Goal: Task Accomplishment & Management: Use online tool/utility

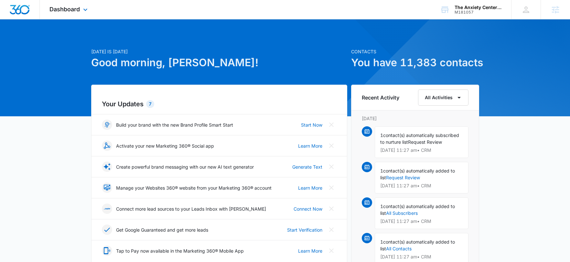
click at [61, 13] on div "Dashboard Apps Reputation Websites Forms CRM Email Social Payments POS Content …" at bounding box center [69, 9] width 59 height 19
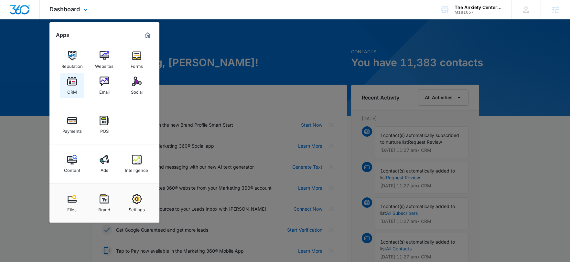
click at [80, 81] on link "CRM" at bounding box center [72, 85] width 25 height 25
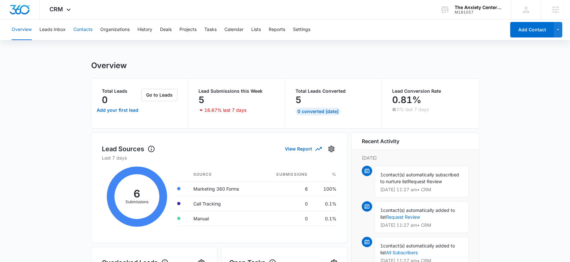
click at [75, 31] on button "Contacts" at bounding box center [82, 29] width 19 height 21
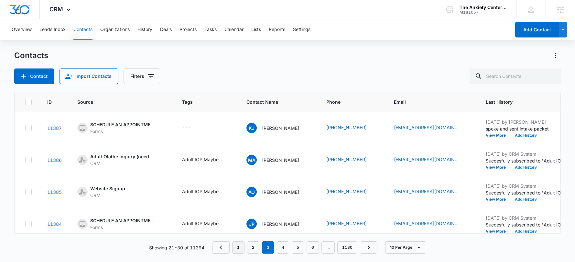
click at [232, 248] on nav "1 2 3 4 5 6 … 1130" at bounding box center [294, 248] width 165 height 12
click at [237, 249] on link "1" at bounding box center [238, 248] width 12 height 12
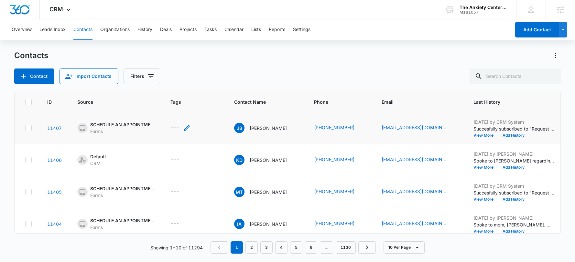
click at [187, 126] on icon "Tags - - Select to Edit Field" at bounding box center [187, 128] width 8 height 8
click at [170, 87] on div at bounding box center [169, 87] width 10 height 8
click at [191, 74] on div "Tags Use Up and Down to choose options, press Enter to select the currently foc…" at bounding box center [181, 82] width 47 height 25
click at [167, 87] on div at bounding box center [169, 87] width 10 height 8
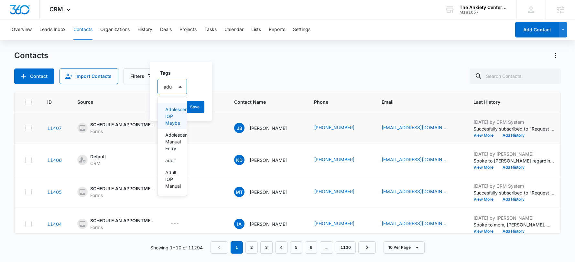
type input "adul"
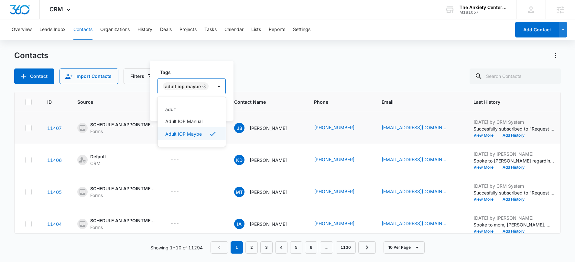
click at [189, 75] on label "Tags" at bounding box center [194, 72] width 68 height 7
click at [215, 105] on button "Save" at bounding box center [216, 107] width 19 height 12
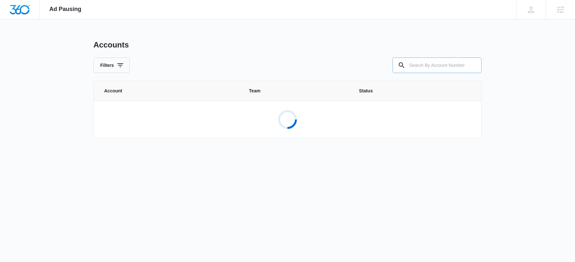
click at [445, 66] on input "text" at bounding box center [437, 66] width 89 height 16
type input "m16670"
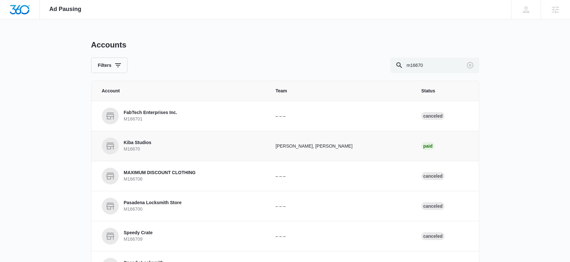
click at [134, 142] on p "Kiba Studios" at bounding box center [138, 143] width 28 height 6
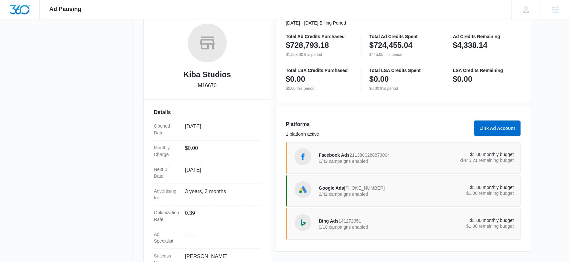
scroll to position [102, 0]
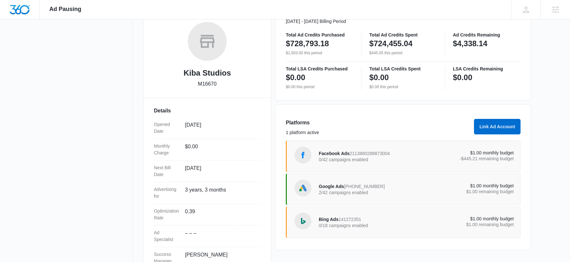
click at [344, 150] on div "Facebook Ads 2113880288873004 0/42 campaigns enabled" at bounding box center [368, 157] width 98 height 14
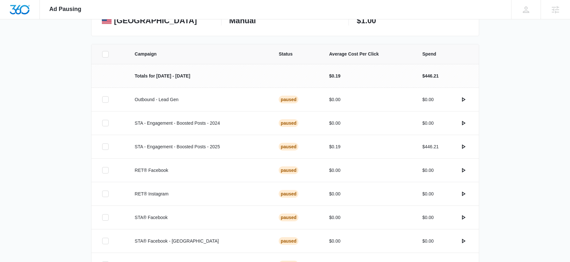
scroll to position [114, 0]
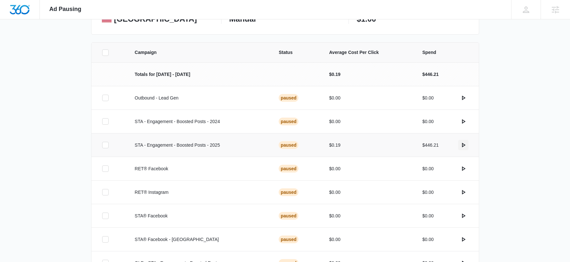
click at [462, 144] on icon "actions.activate" at bounding box center [464, 145] width 8 height 8
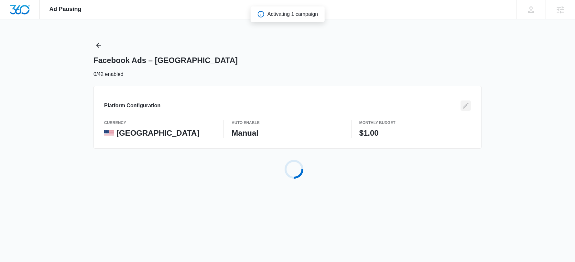
click at [464, 105] on icon "Edit" at bounding box center [466, 106] width 8 height 8
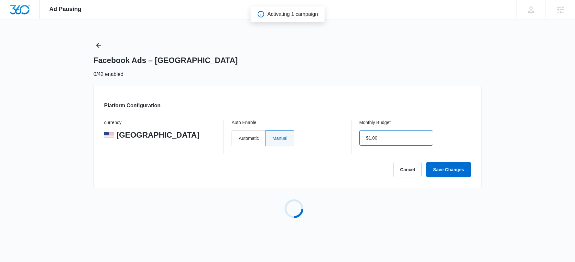
drag, startPoint x: 382, startPoint y: 138, endPoint x: 328, endPoint y: 145, distance: 54.8
click at [328, 145] on div "currency United States Auto Enable Automatic Manual Monthly Budget $1.00" at bounding box center [287, 137] width 367 height 34
click at [373, 139] on input "$0.00" at bounding box center [396, 138] width 74 height 16
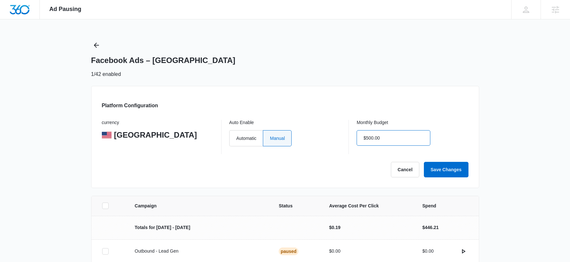
type input "$500.00"
click at [332, 164] on div "Cancel Save Changes" at bounding box center [285, 170] width 367 height 16
click at [431, 167] on button "Save Changes" at bounding box center [446, 170] width 45 height 16
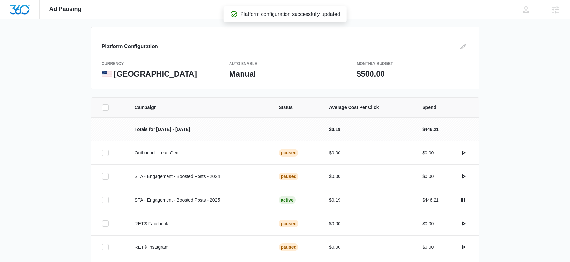
scroll to position [59, 0]
click at [464, 47] on icon "Edit" at bounding box center [464, 47] width 6 height 6
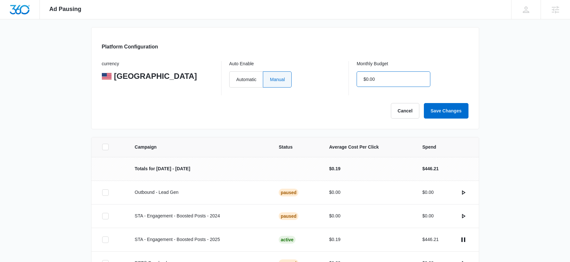
drag, startPoint x: 389, startPoint y: 80, endPoint x: 348, endPoint y: 80, distance: 41.1
click at [348, 80] on div "currency United States Auto Enable Automatic Manual Monthly Budget $0.00" at bounding box center [285, 78] width 367 height 34
type input "$1,000.00"
click at [432, 109] on button "Save Changes" at bounding box center [446, 111] width 45 height 16
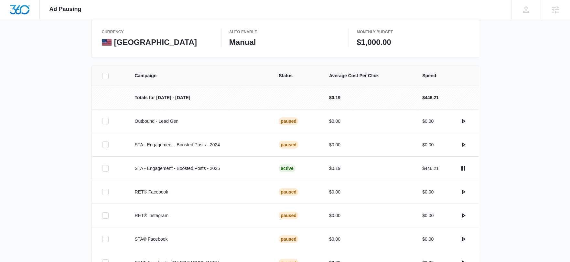
scroll to position [90, 0]
